Goal: Transaction & Acquisition: Purchase product/service

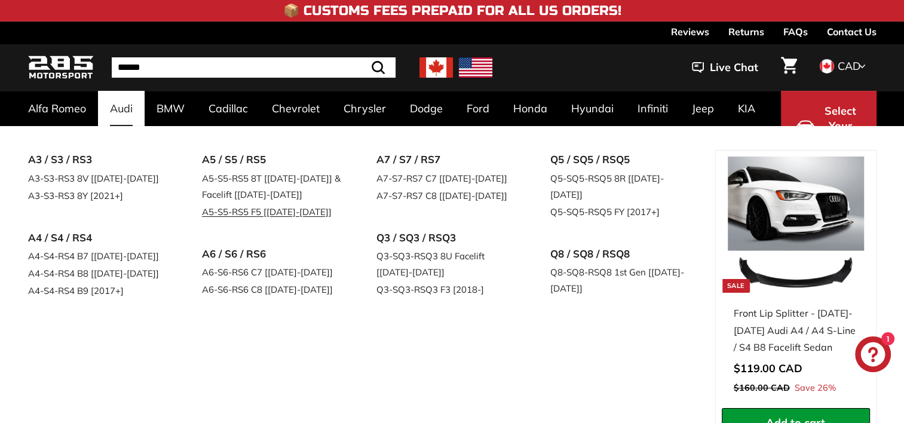
click at [246, 213] on link "A5-S5-RS5 F5 [[DATE]-[DATE]]" at bounding box center [272, 211] width 141 height 17
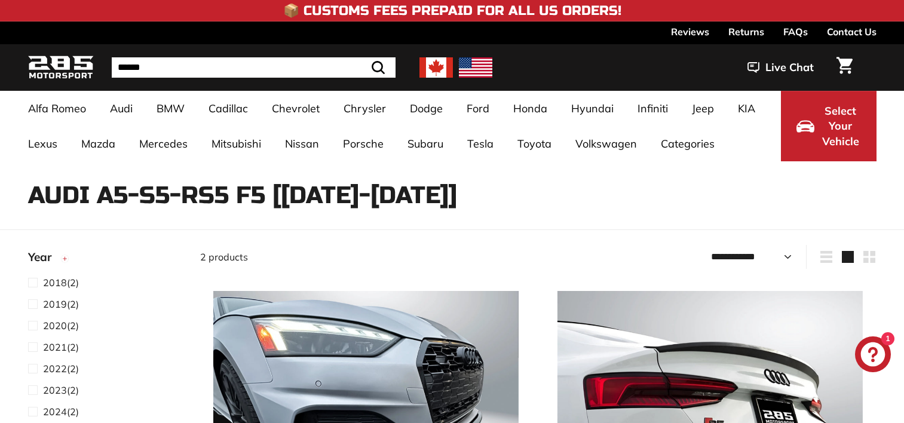
select select "**********"
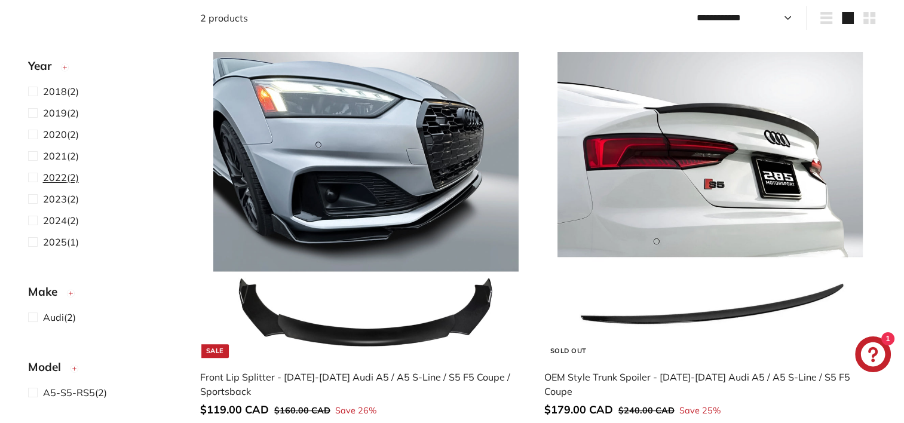
click at [30, 179] on span at bounding box center [35, 177] width 15 height 14
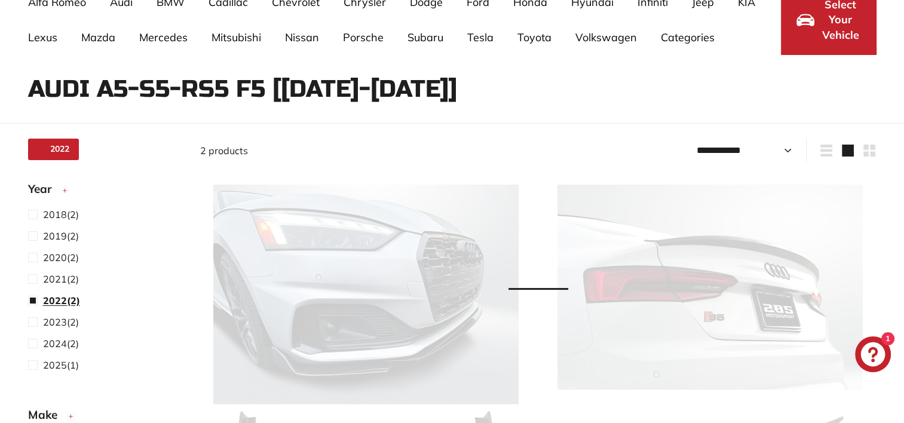
select select "**********"
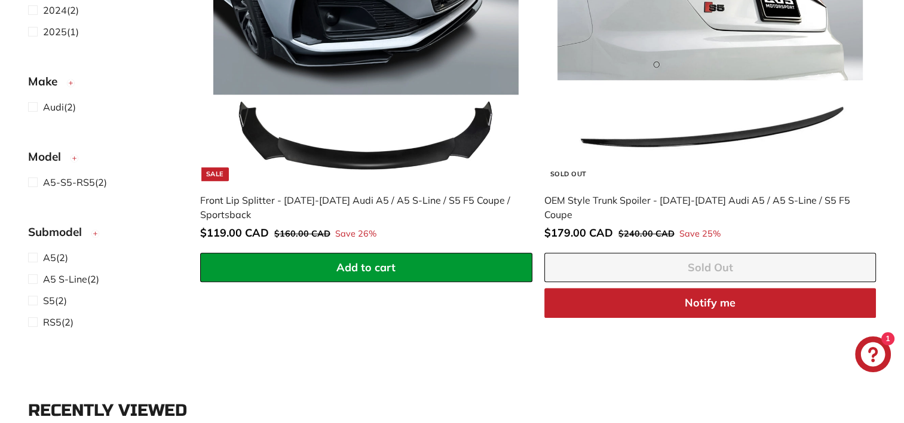
scroll to position [435, 0]
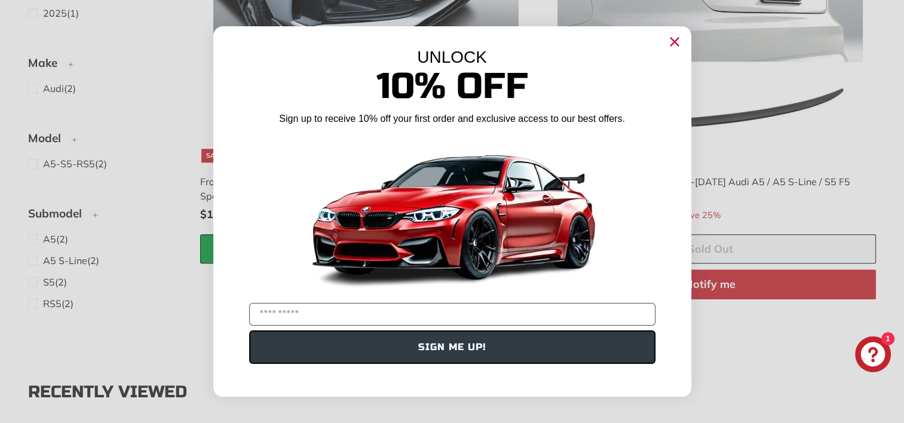
click at [678, 41] on circle "Close dialog" at bounding box center [674, 42] width 18 height 18
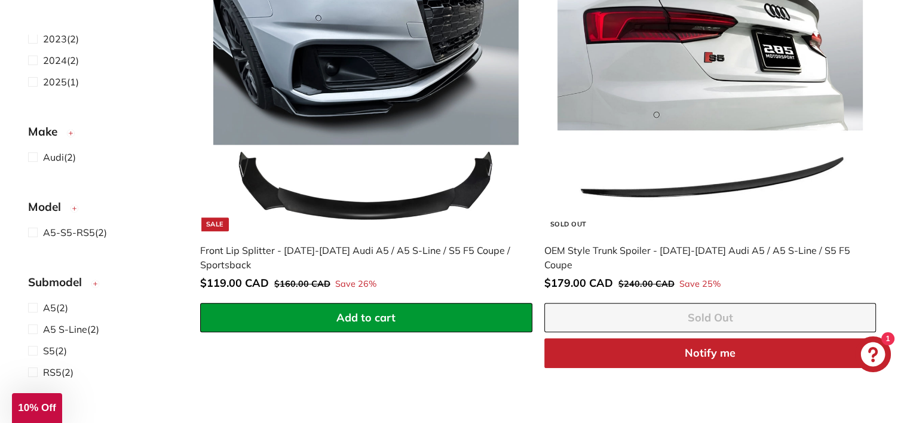
scroll to position [315, 0]
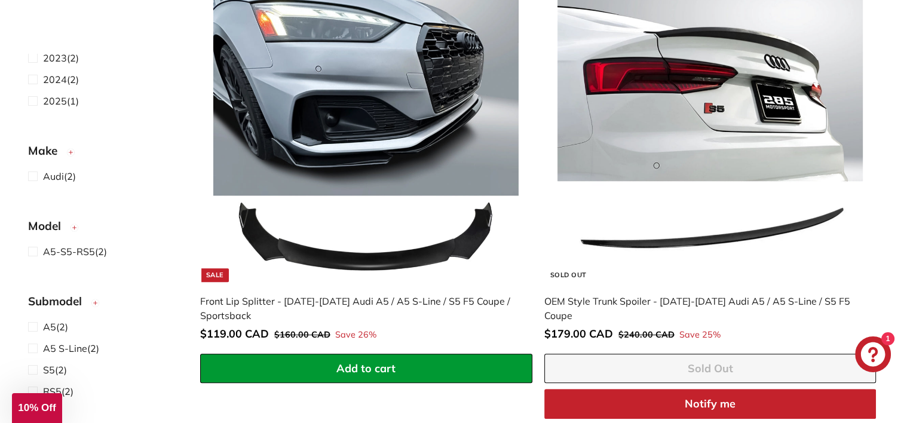
click at [429, 112] on img at bounding box center [365, 128] width 305 height 305
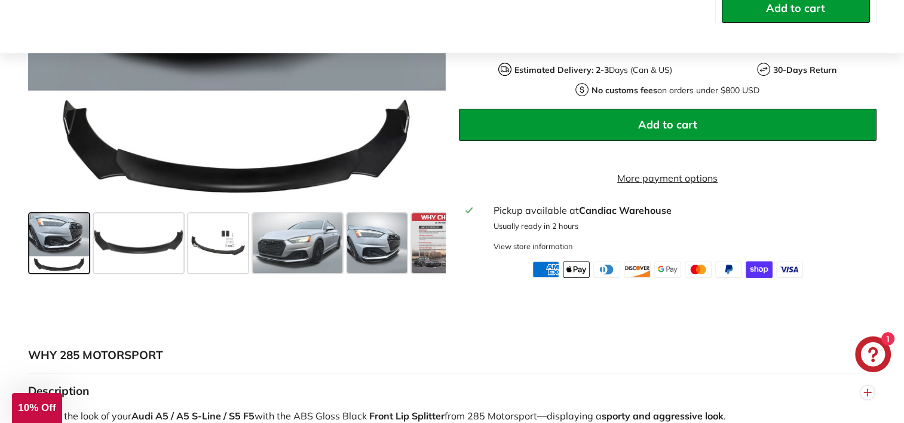
scroll to position [418, 0]
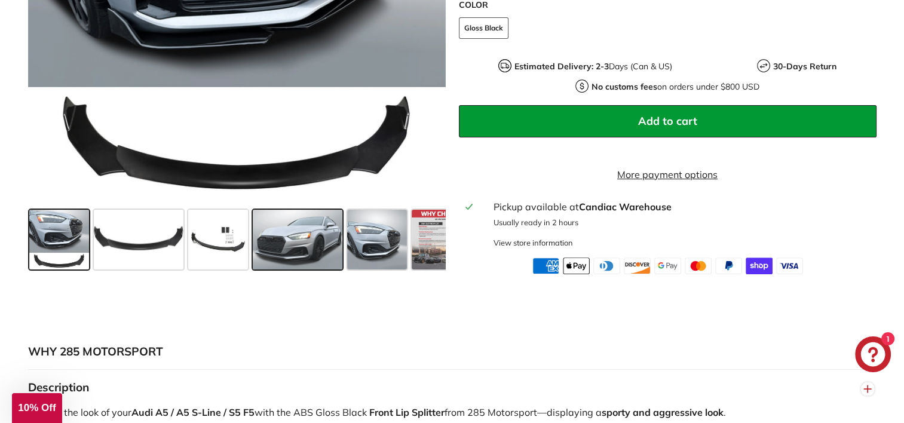
click at [296, 252] on span at bounding box center [298, 240] width 90 height 60
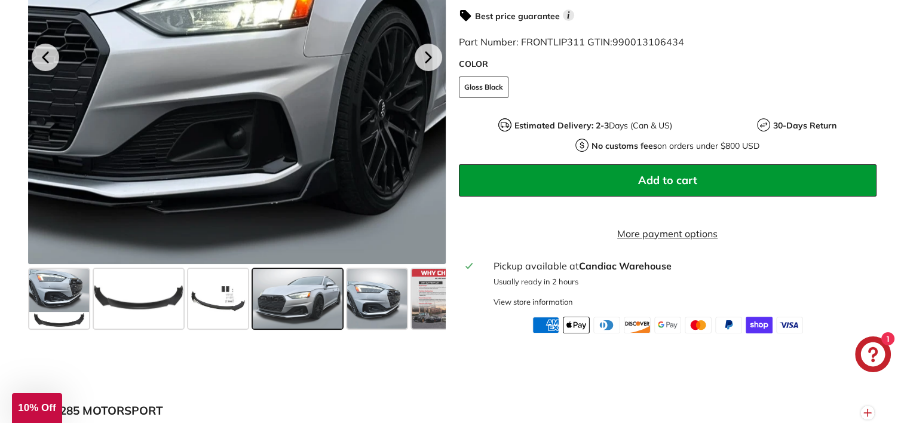
scroll to position [299, 0]
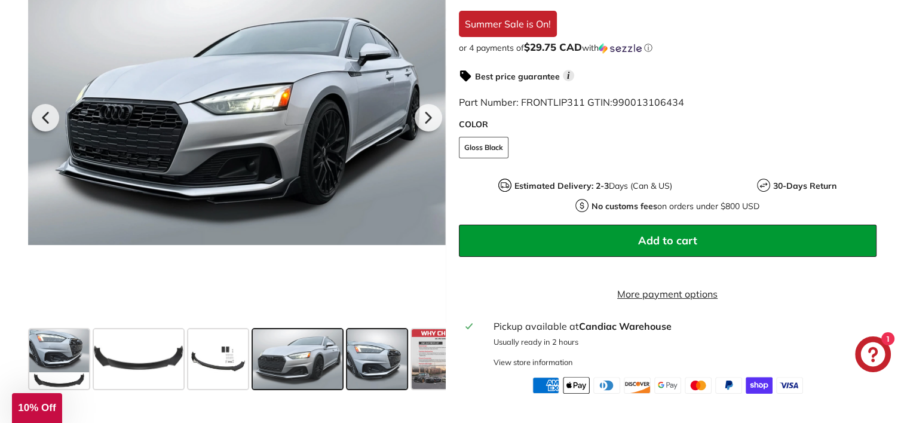
click at [386, 365] on span at bounding box center [377, 359] width 60 height 60
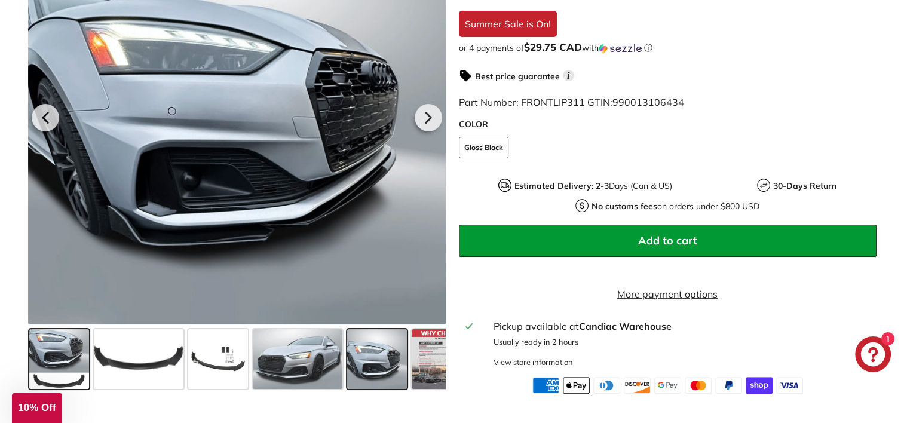
click at [45, 357] on span at bounding box center [59, 359] width 60 height 60
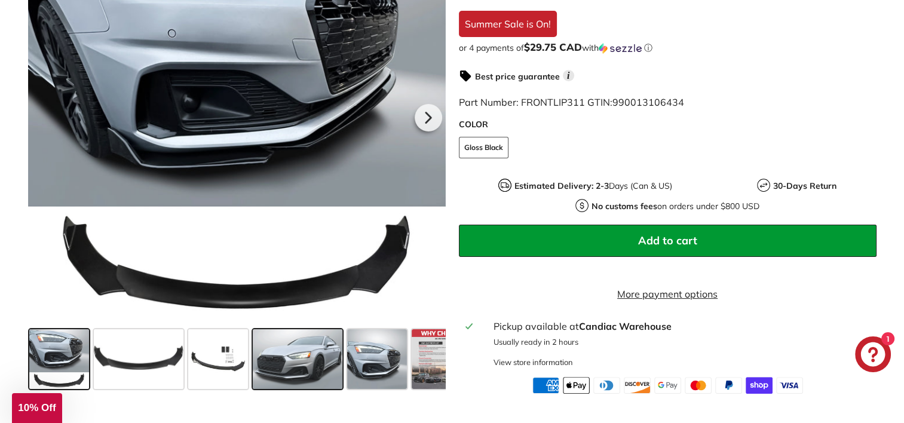
click at [270, 365] on span at bounding box center [298, 359] width 90 height 60
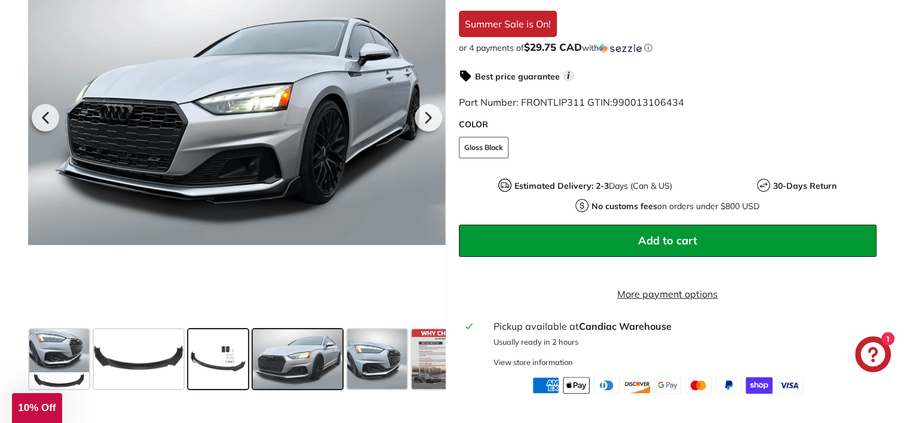
click at [232, 366] on span at bounding box center [218, 359] width 60 height 60
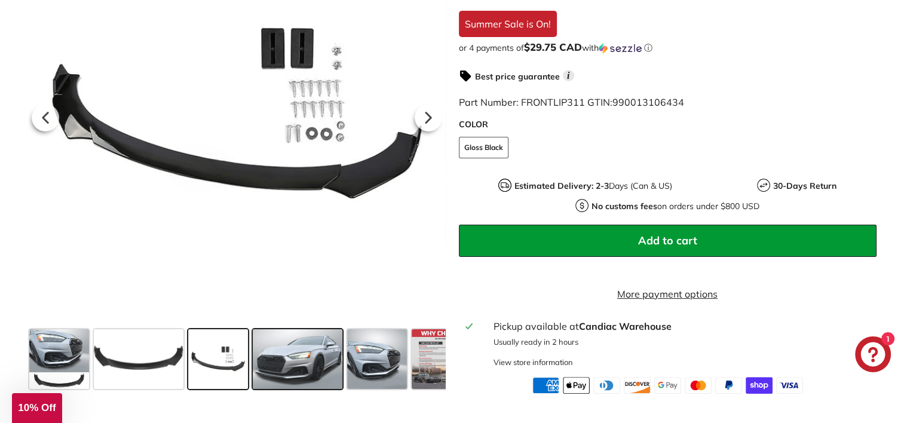
click at [309, 383] on span at bounding box center [298, 359] width 90 height 60
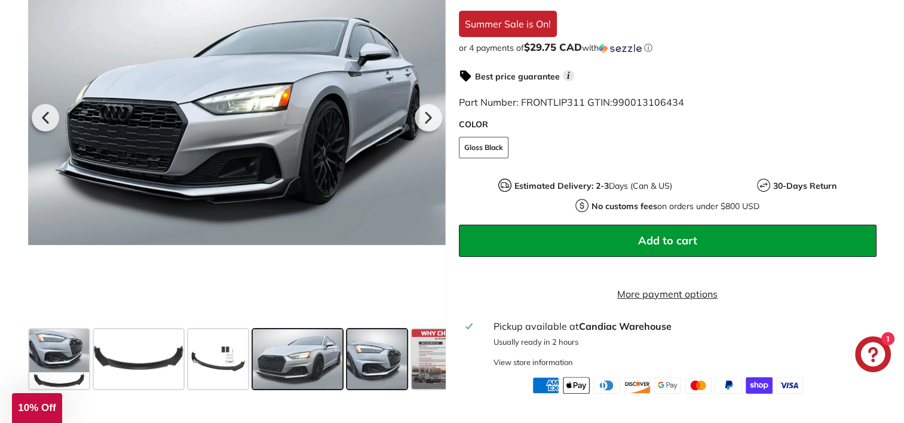
click at [378, 371] on span at bounding box center [377, 359] width 60 height 60
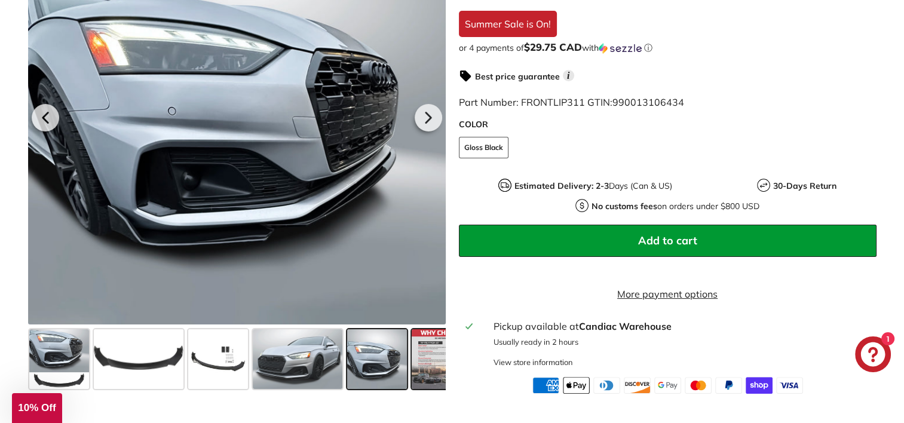
click at [430, 356] on span at bounding box center [442, 359] width 60 height 60
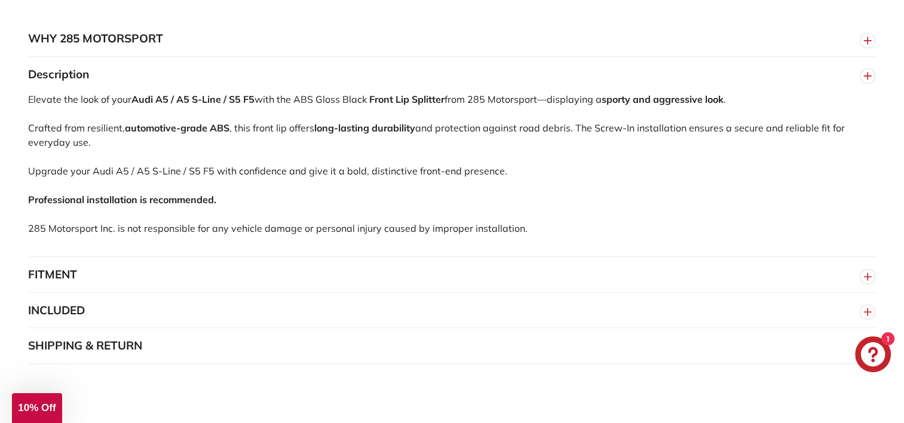
scroll to position [717, 0]
